Goal: Complete application form

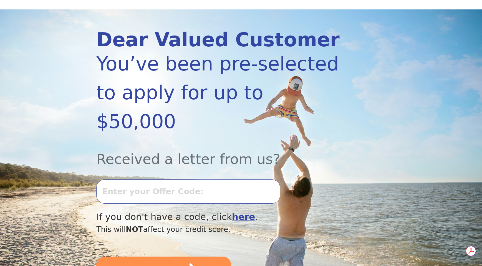
scroll to position [56, 0]
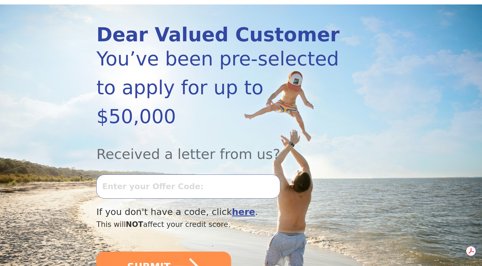
click at [118, 178] on input "text" at bounding box center [188, 187] width 184 height 24
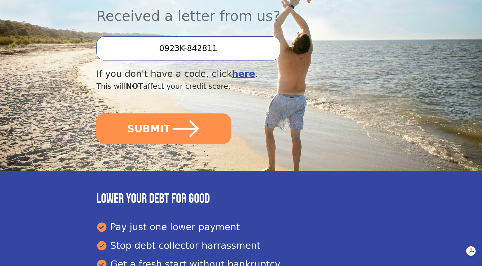
scroll to position [194, 0]
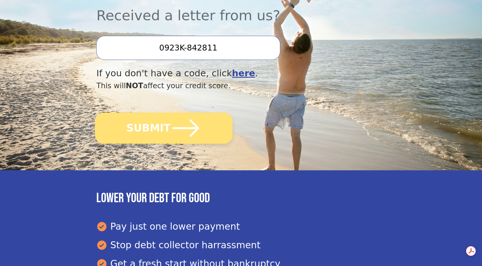
type input "0923K-842811"
click at [161, 130] on button "SUBMIT" at bounding box center [164, 128] width 138 height 31
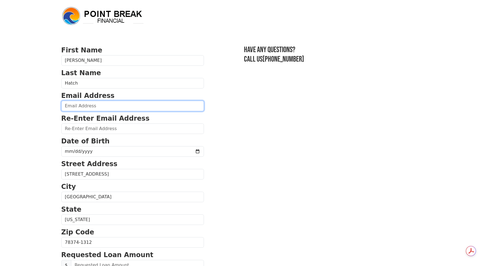
click at [69, 107] on input "email" at bounding box center [132, 106] width 143 height 11
type input "[EMAIL_ADDRESS][DOMAIN_NAME]"
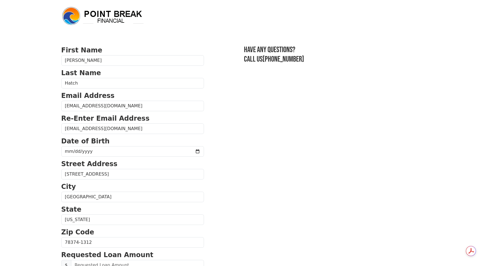
type input "[PHONE_NUMBER]"
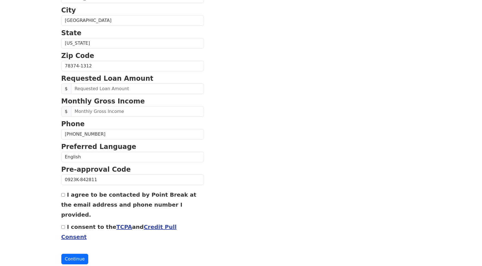
scroll to position [178, 0]
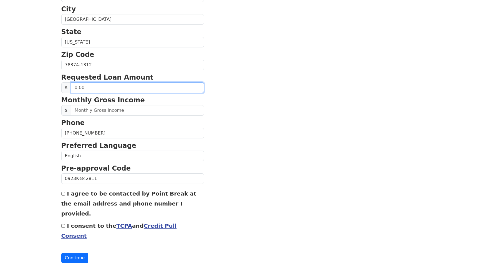
click at [80, 87] on input "text" at bounding box center [137, 87] width 133 height 11
type input "50,000.00"
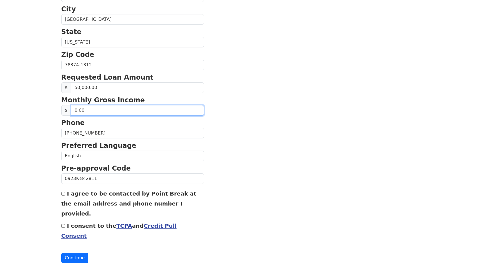
click at [86, 109] on input "text" at bounding box center [137, 110] width 133 height 11
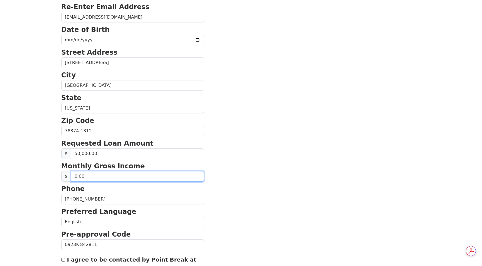
scroll to position [167, 0]
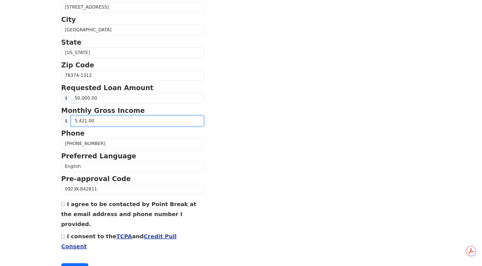
type input "54,212.00"
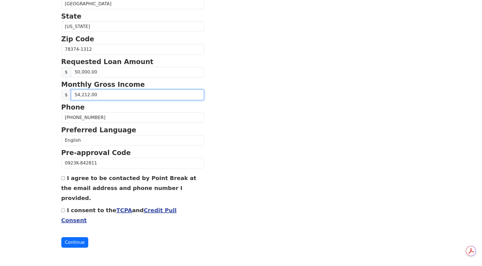
scroll to position [195, 0]
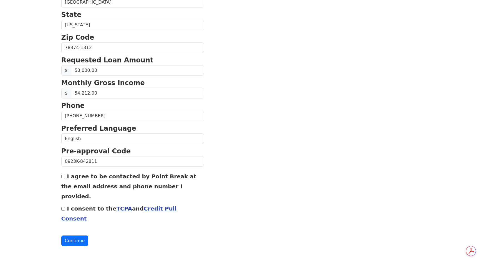
click at [62, 178] on input "I agree to be contacted by Point Break at the email address and phone number I …" at bounding box center [63, 177] width 4 height 4
checkbox input "true"
click at [62, 210] on input "I consent to the TCPA and Credit Pull Consent" at bounding box center [63, 209] width 4 height 4
checkbox input "true"
click at [81, 241] on button "Continue" at bounding box center [74, 241] width 27 height 11
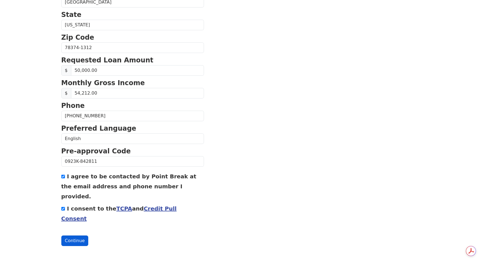
scroll to position [203, 0]
click at [76, 241] on button "Continue" at bounding box center [74, 241] width 27 height 11
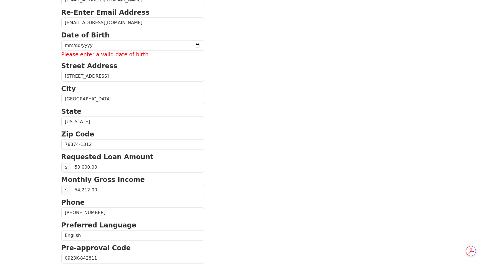
scroll to position [36, 0]
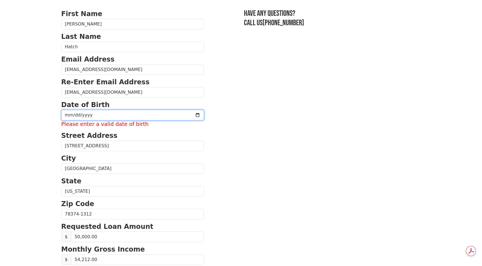
click at [69, 114] on input "date" at bounding box center [132, 115] width 143 height 11
type input "[DATE]"
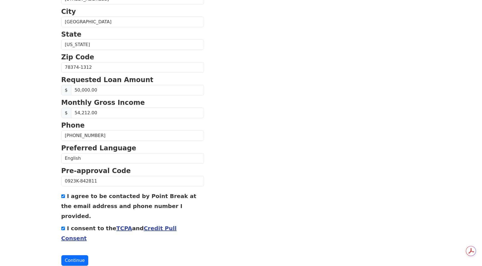
scroll to position [195, 0]
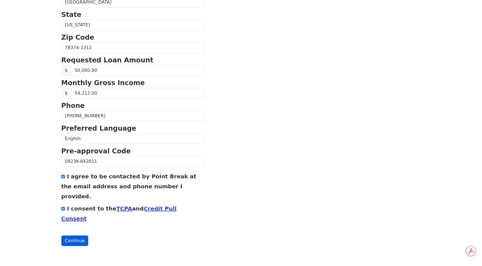
click at [83, 242] on button "Continue" at bounding box center [74, 241] width 27 height 11
